Goal: Find specific page/section: Find specific page/section

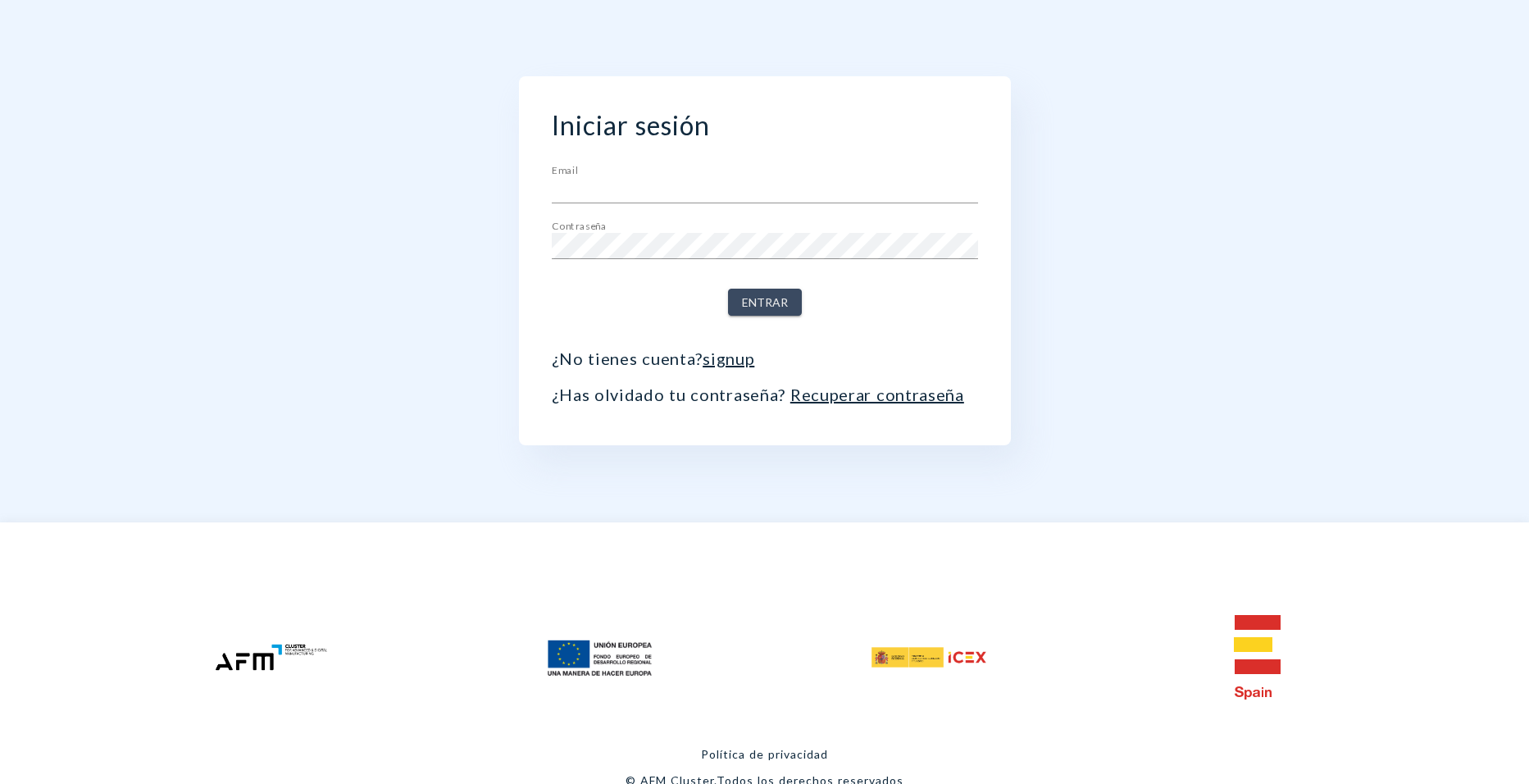
type input "[PERSON_NAME][EMAIL_ADDRESS][PERSON_NAME][DOMAIN_NAME]"
click at [762, 303] on span "Entrar" at bounding box center [765, 303] width 46 height 20
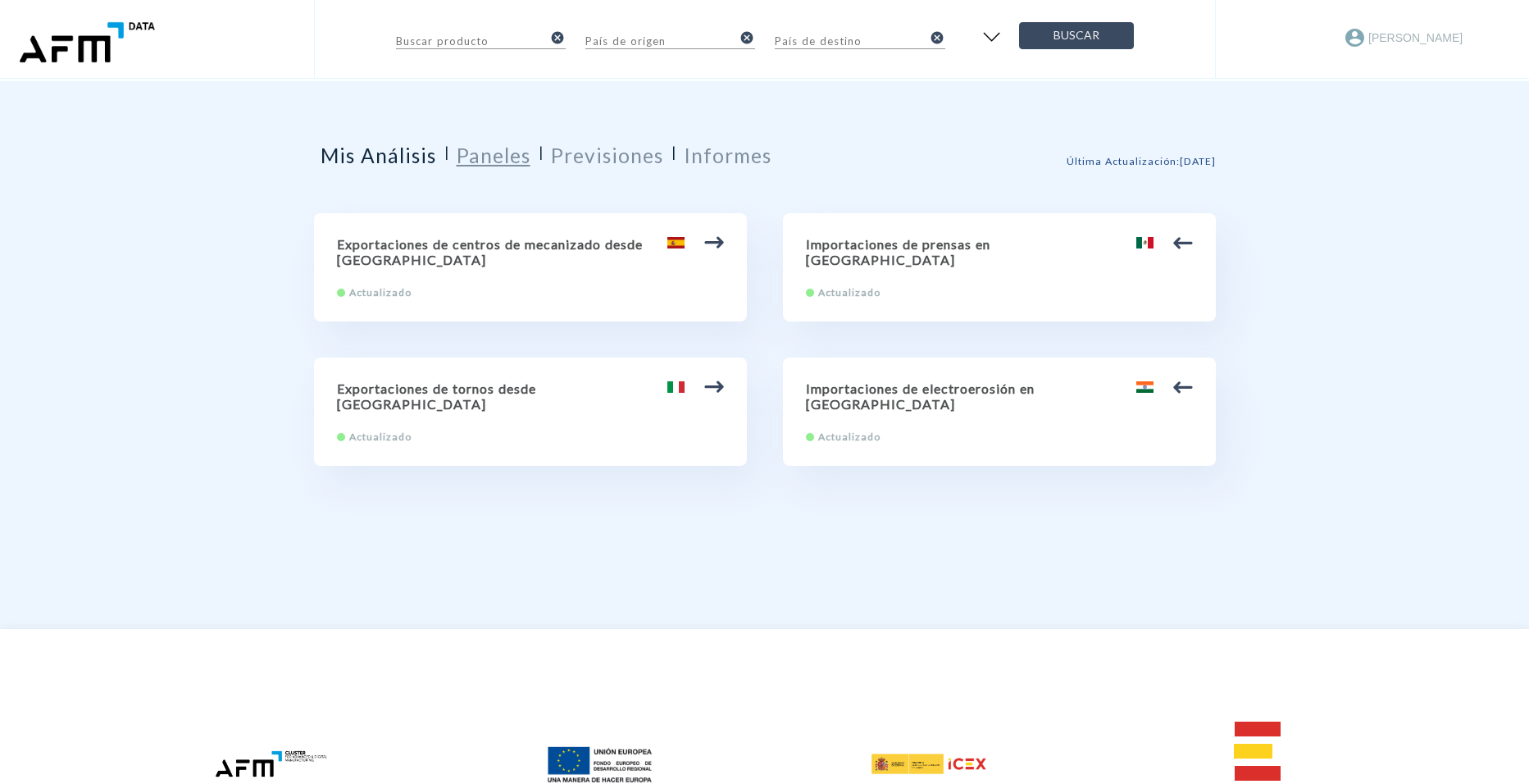
click at [493, 153] on h2 "Paneles" at bounding box center [494, 155] width 74 height 24
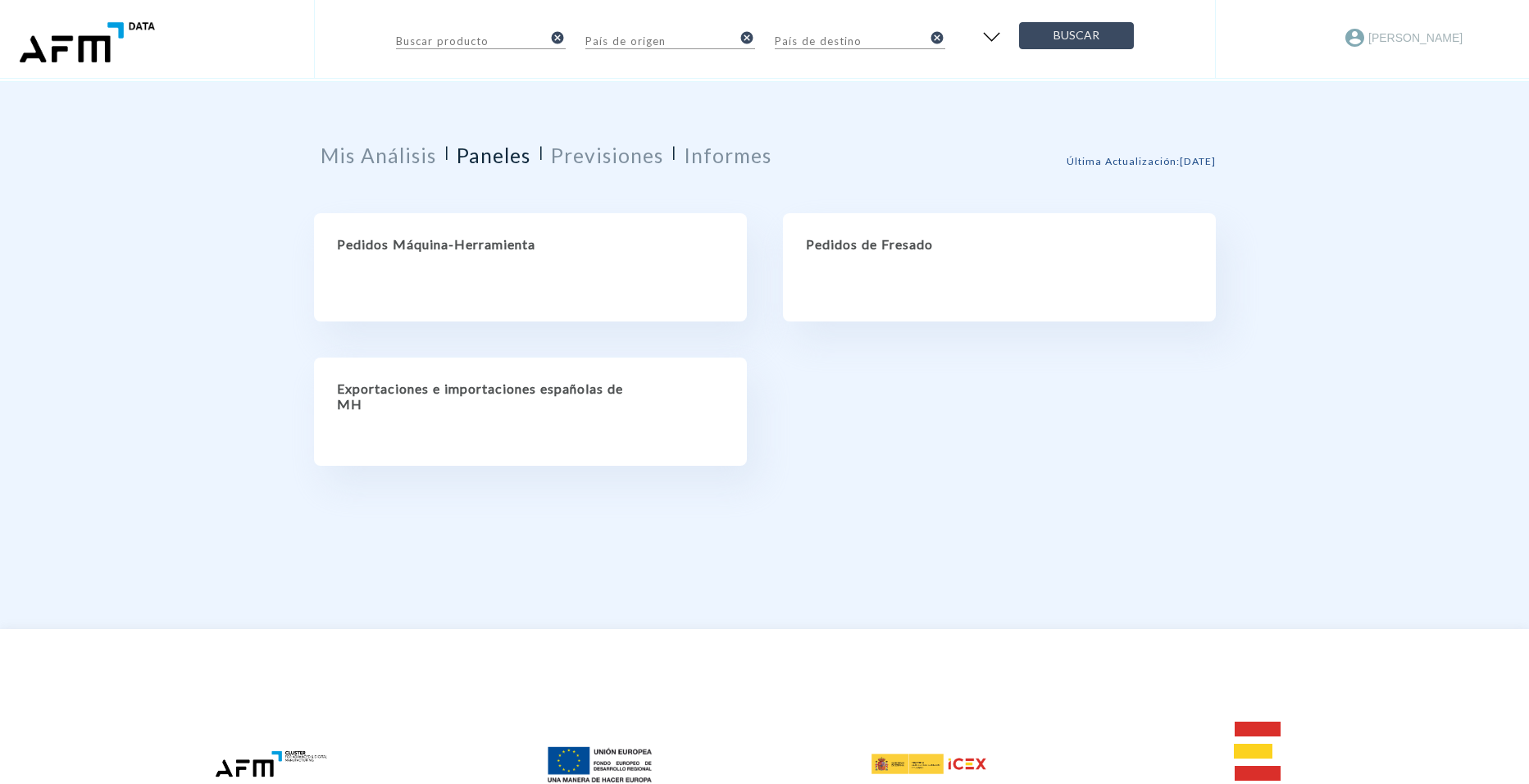
click at [529, 245] on h2 "Pedidos Máquina-Herramienta" at bounding box center [530, 244] width 387 height 16
click at [498, 157] on h2 "Paneles" at bounding box center [494, 155] width 74 height 24
click at [436, 243] on h2 "Pedidos Máquina-Herramienta" at bounding box center [530, 244] width 387 height 16
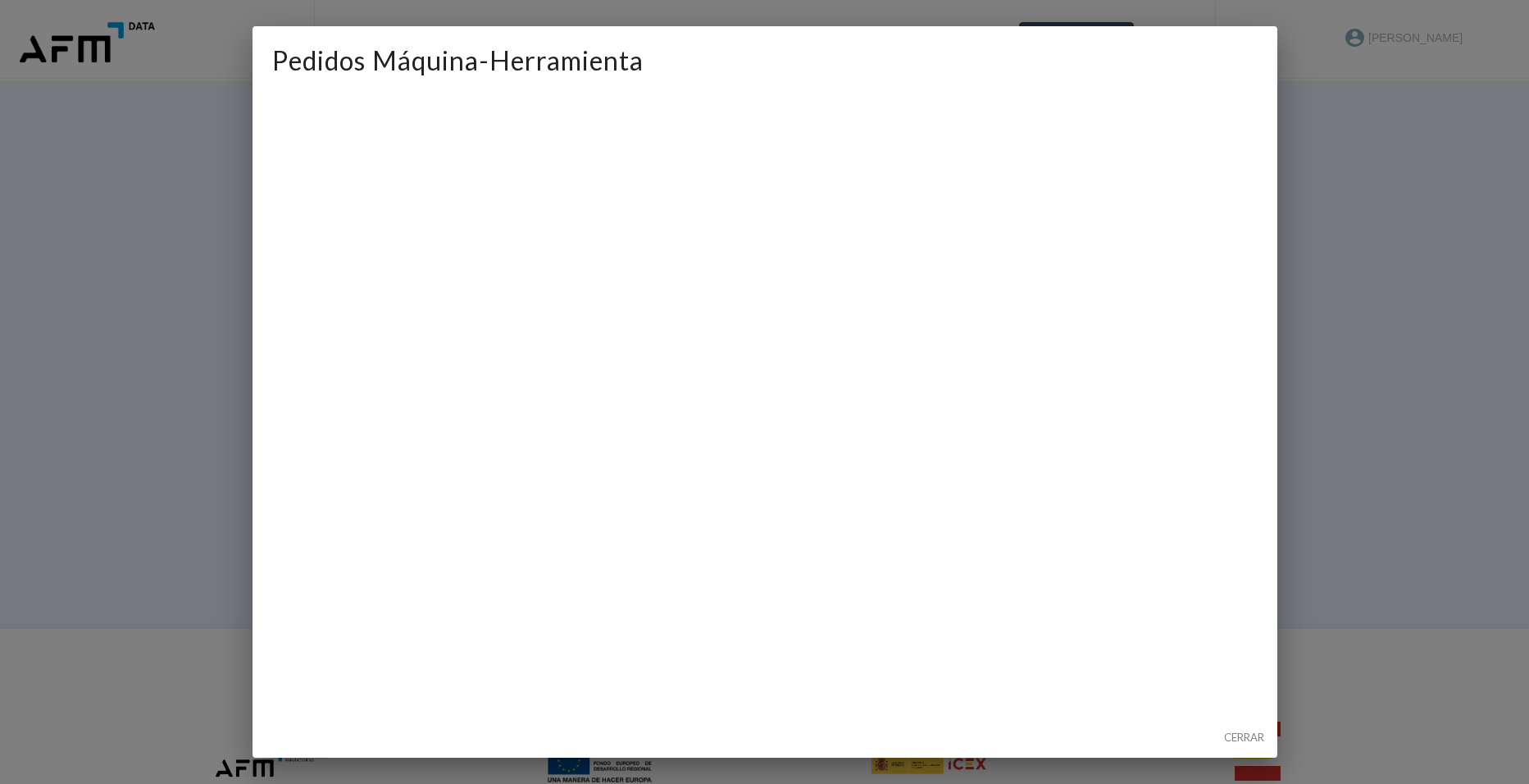
scroll to position [125, 0]
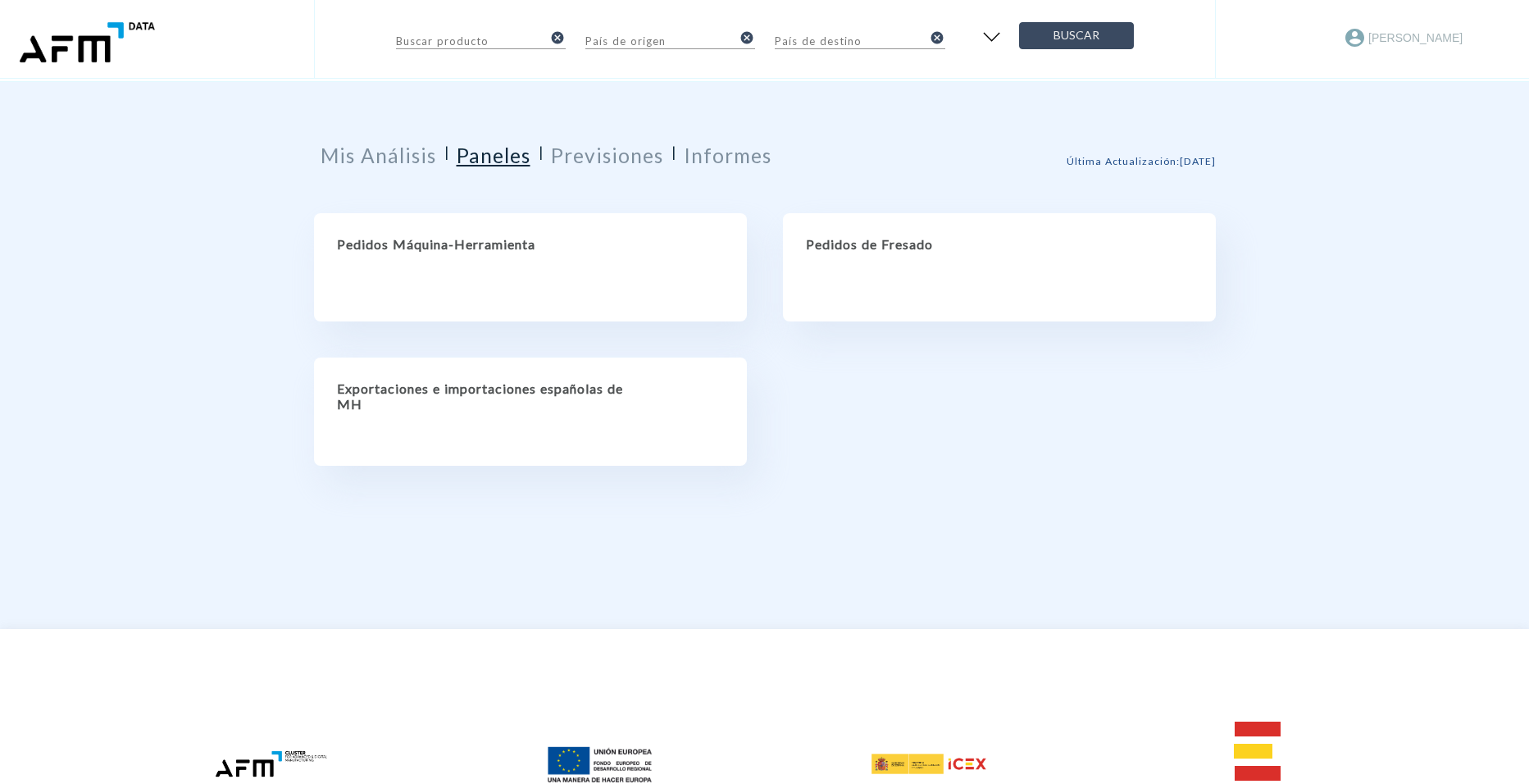
click at [489, 158] on h2 "Paneles" at bounding box center [494, 155] width 74 height 24
click at [449, 239] on h2 "Pedidos Máquina-Herramienta" at bounding box center [530, 244] width 387 height 16
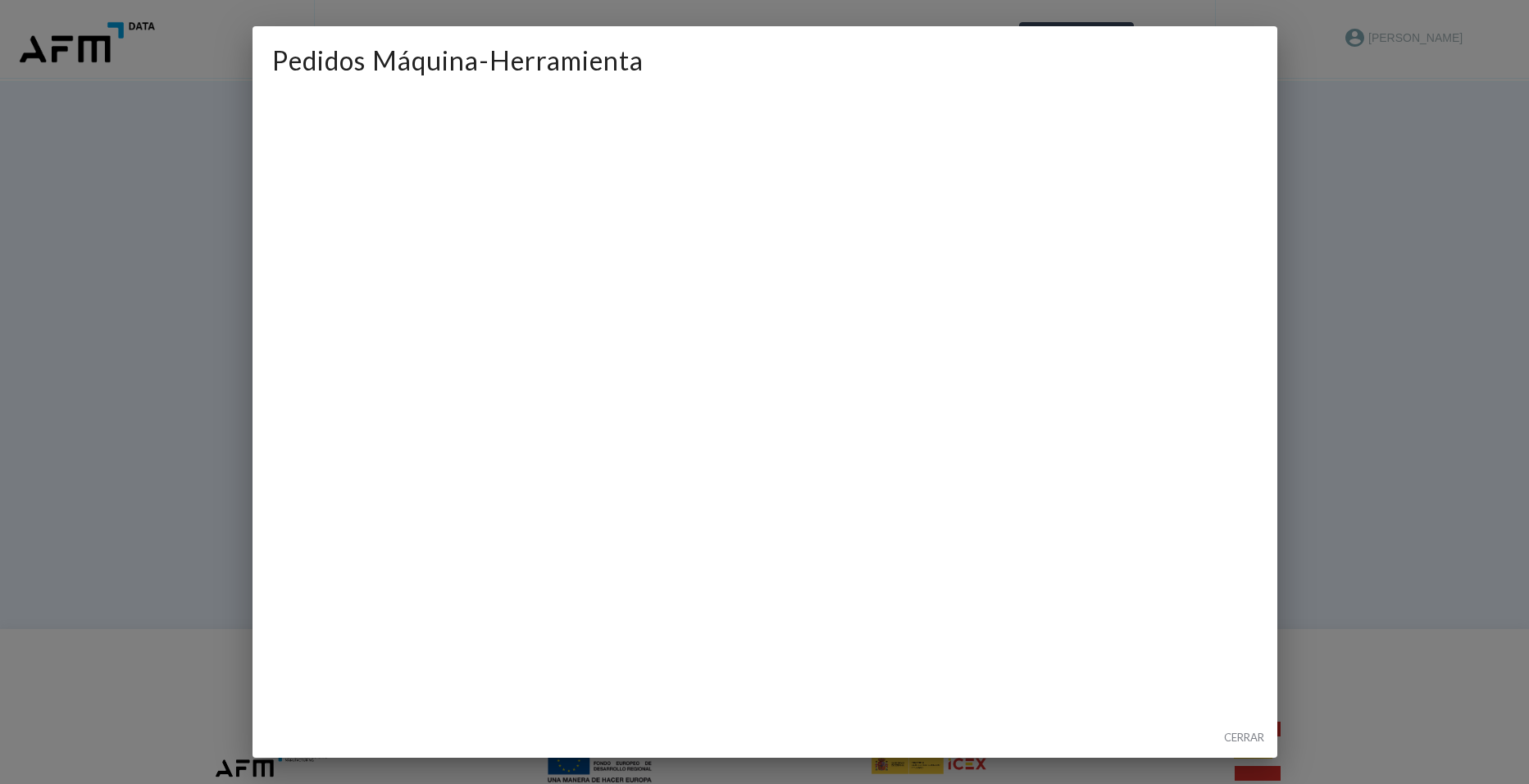
scroll to position [0, 0]
